Goal: Transaction & Acquisition: Purchase product/service

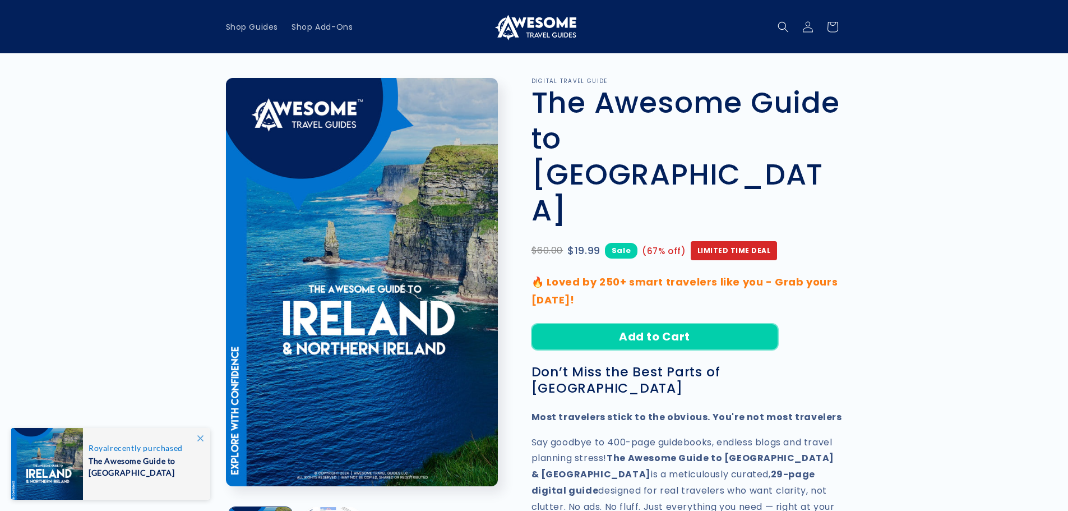
click at [646, 323] on button "Add to Cart" at bounding box center [654, 336] width 247 height 26
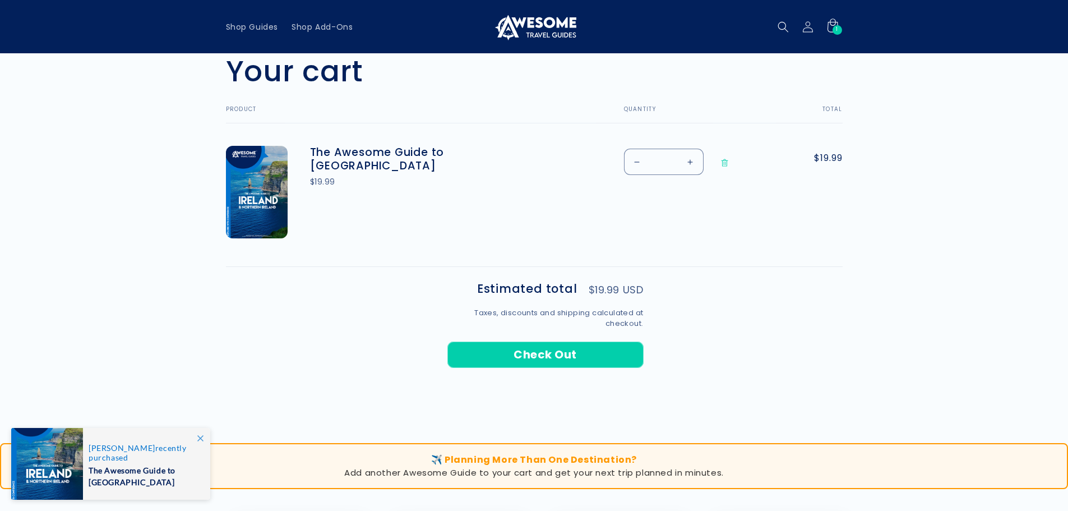
scroll to position [317, 0]
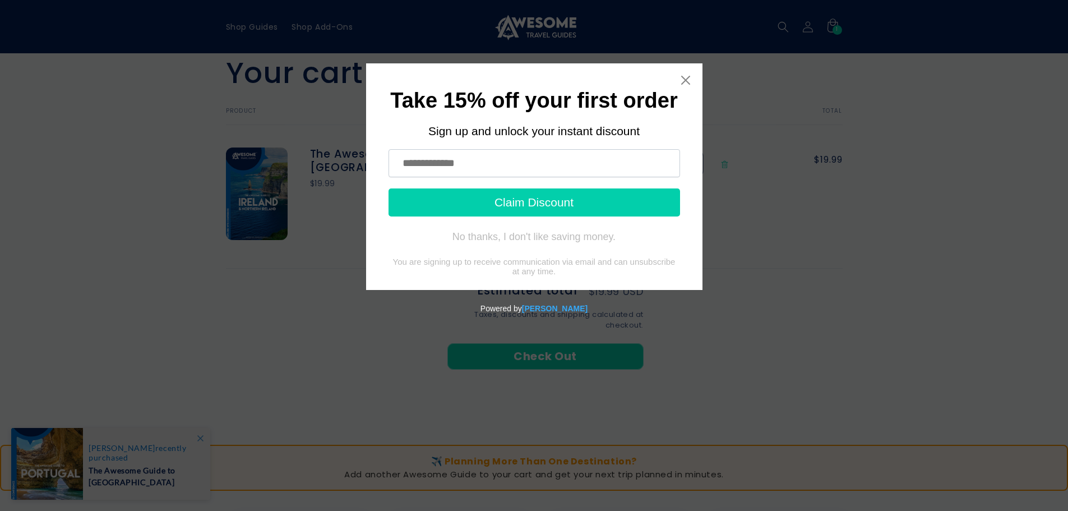
click at [425, 160] on input "text" at bounding box center [533, 163] width 291 height 28
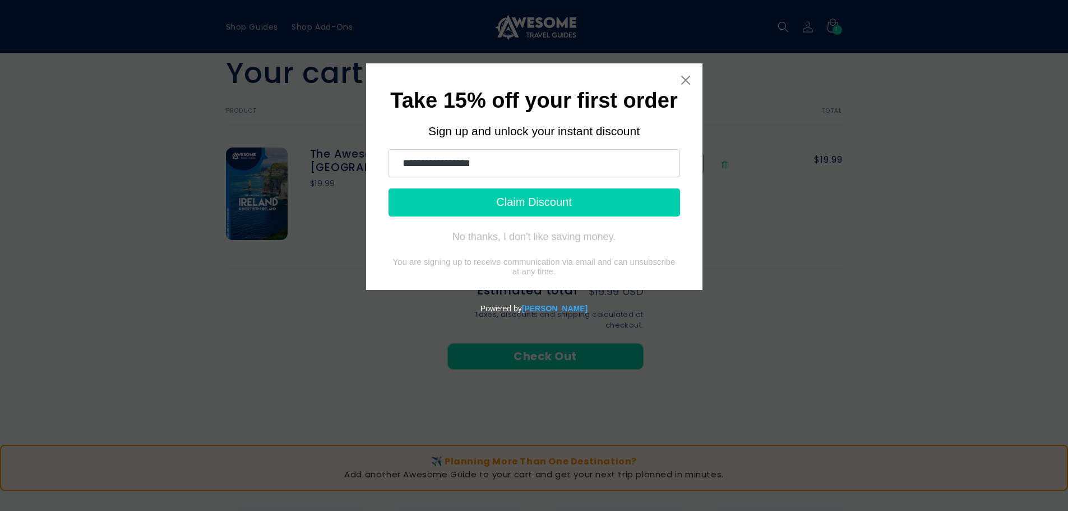
type input "**********"
click at [554, 205] on button "Claim Discount" at bounding box center [533, 202] width 291 height 28
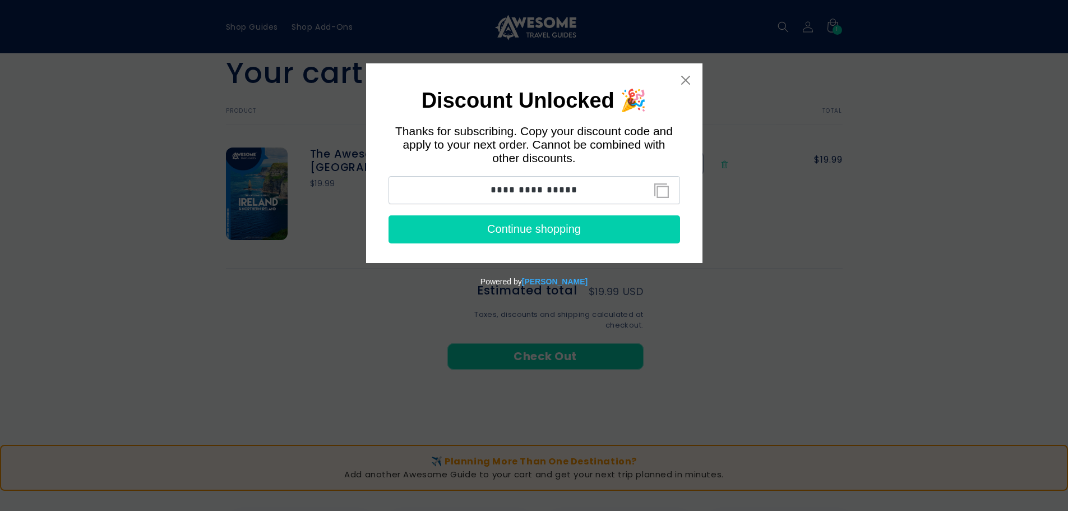
click at [558, 229] on button "Continue shopping" at bounding box center [533, 229] width 291 height 28
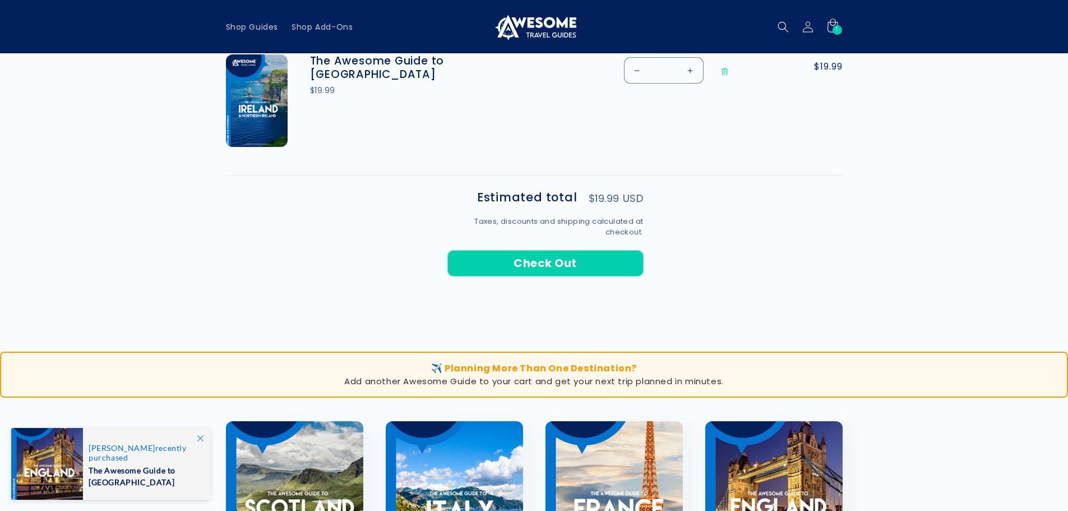
scroll to position [407, 0]
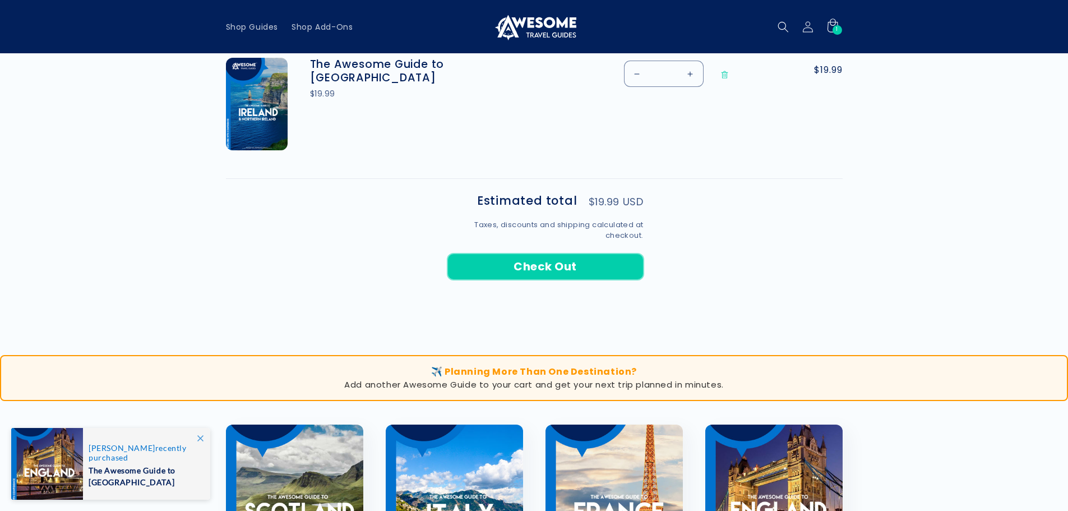
click at [563, 263] on button "Check Out" at bounding box center [545, 266] width 196 height 26
